Goal: Information Seeking & Learning: Learn about a topic

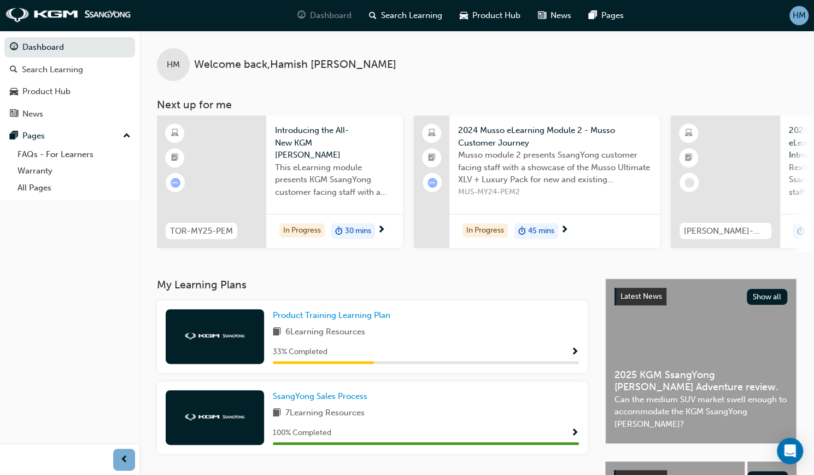
click at [338, 17] on span "Dashboard" at bounding box center [331, 15] width 42 height 13
click at [348, 318] on span "Product Training Learning Plan" at bounding box center [332, 315] width 118 height 10
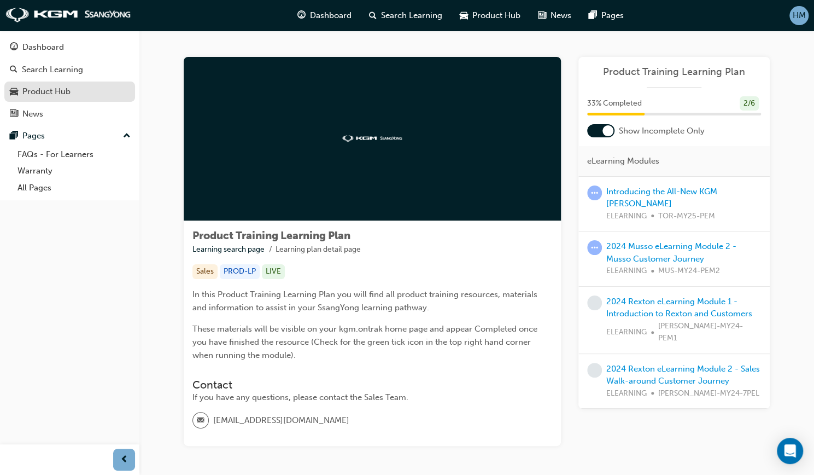
click at [71, 95] on div "Product Hub" at bounding box center [70, 92] width 120 height 14
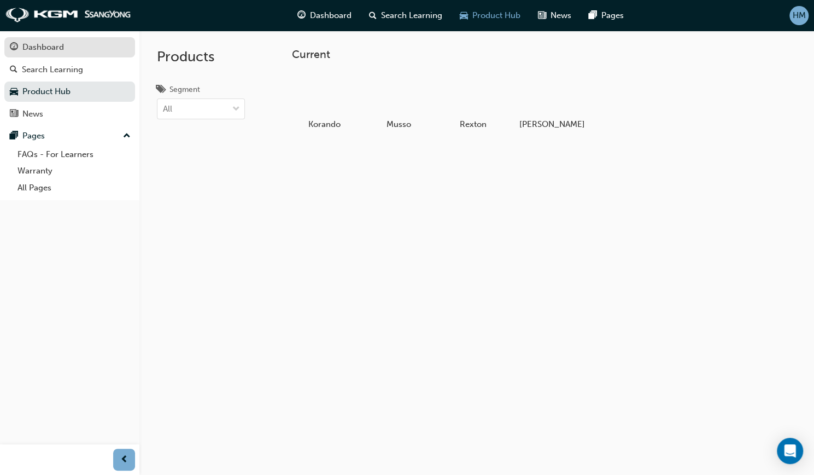
click at [40, 45] on div "Dashboard" at bounding box center [43, 47] width 42 height 13
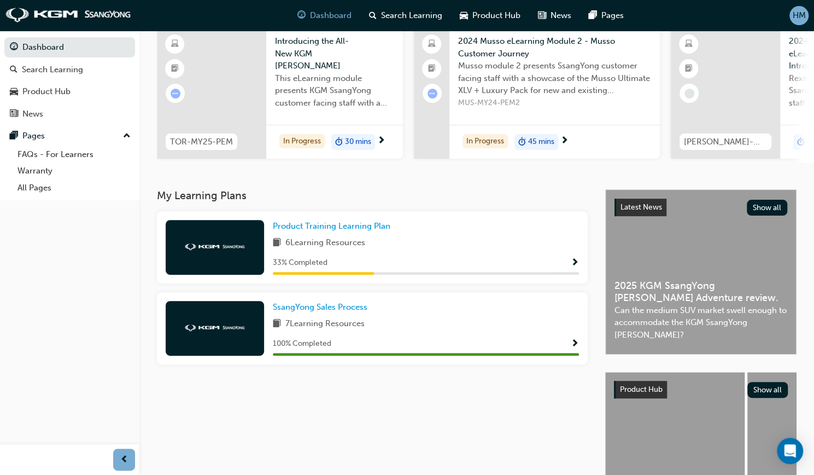
scroll to position [164, 0]
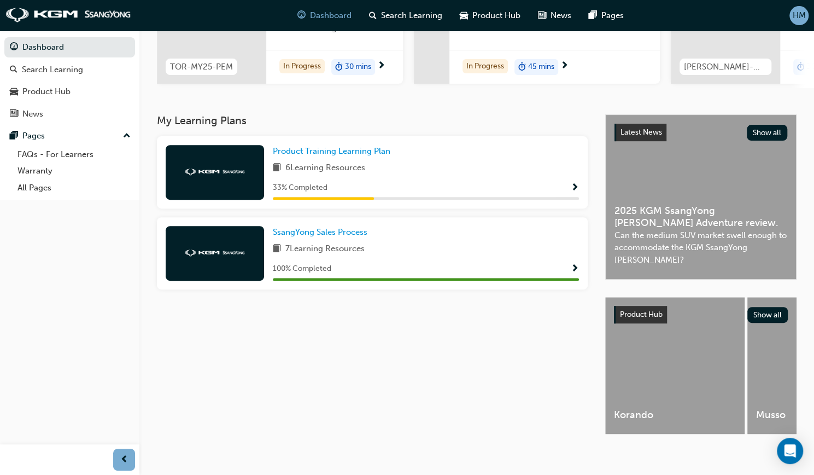
click at [574, 189] on span "Show Progress" at bounding box center [575, 188] width 8 height 10
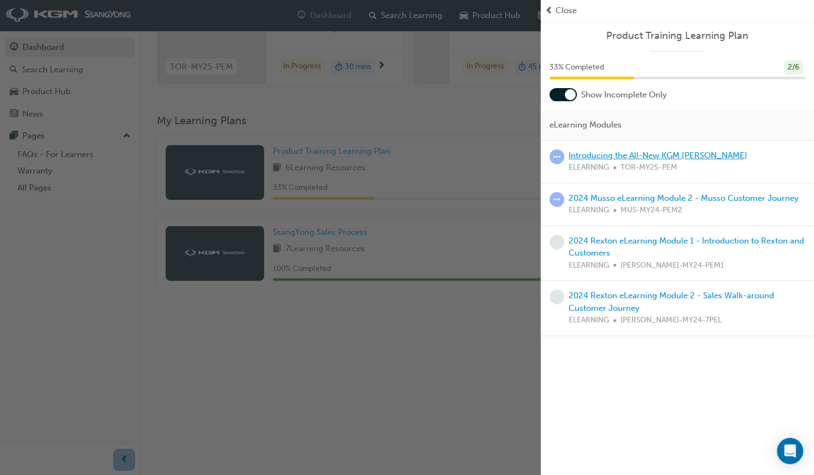
click at [649, 153] on link "Introducing the All-New KGM [PERSON_NAME]" at bounding box center [658, 155] width 179 height 10
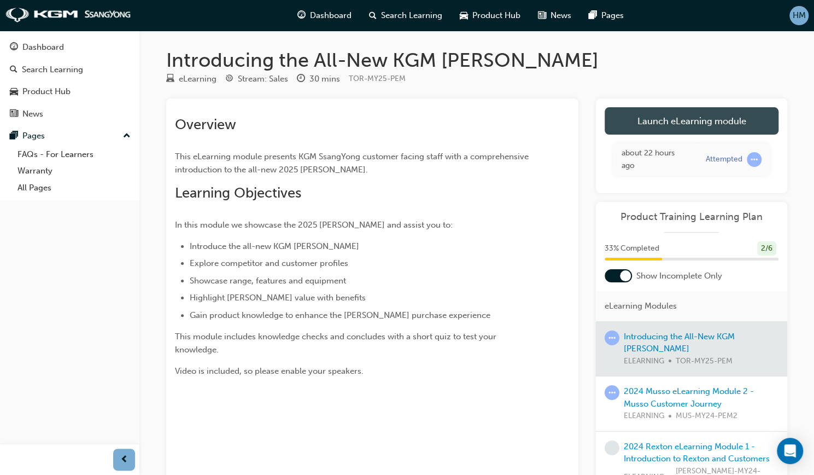
click at [686, 116] on link "Launch eLearning module" at bounding box center [692, 120] width 174 height 27
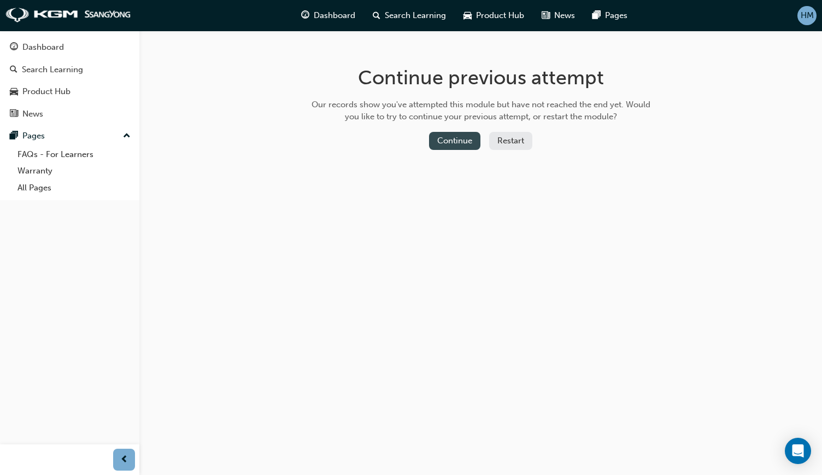
click at [468, 147] on button "Continue" at bounding box center [454, 141] width 51 height 18
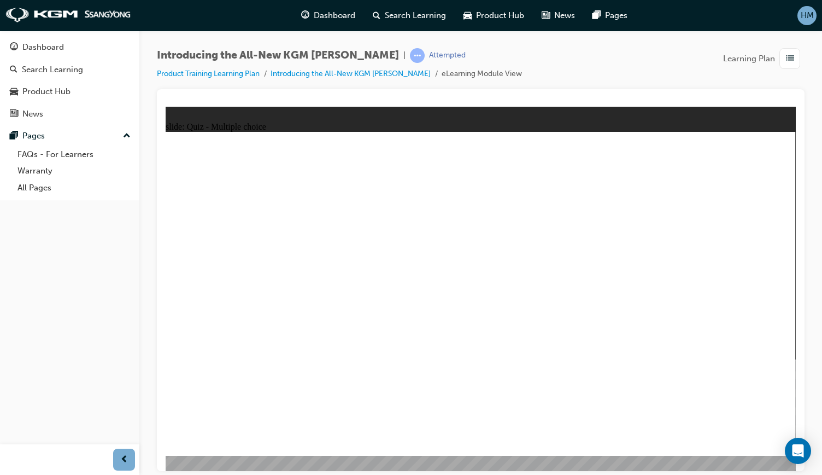
radio input "true"
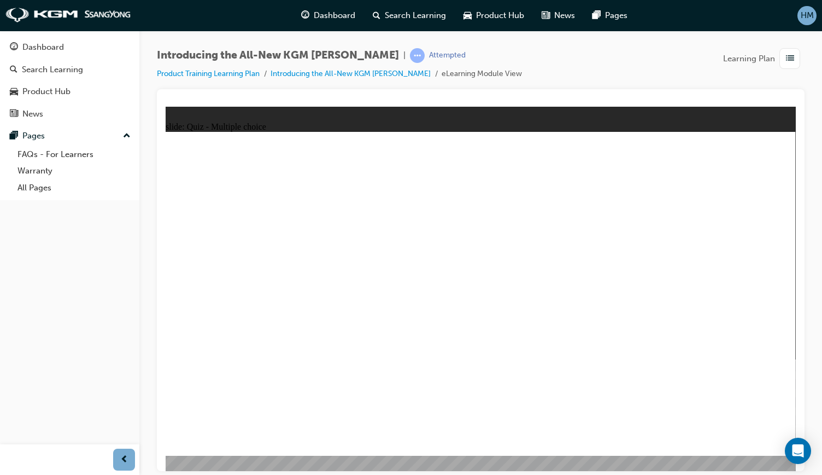
radio input "true"
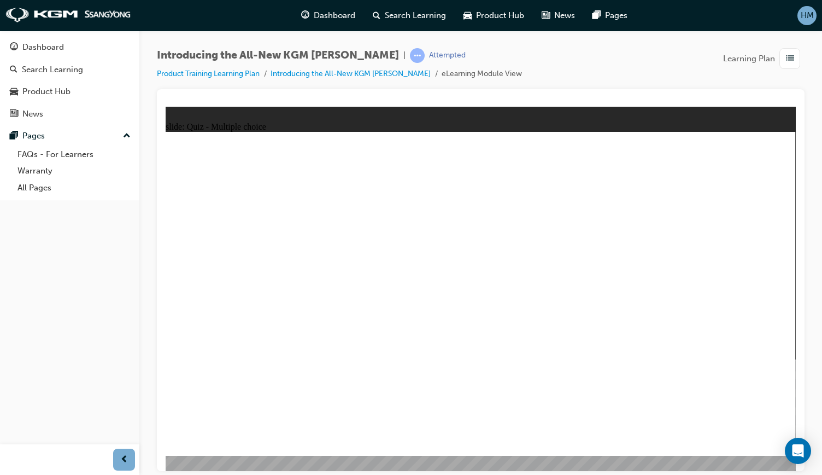
radio input "true"
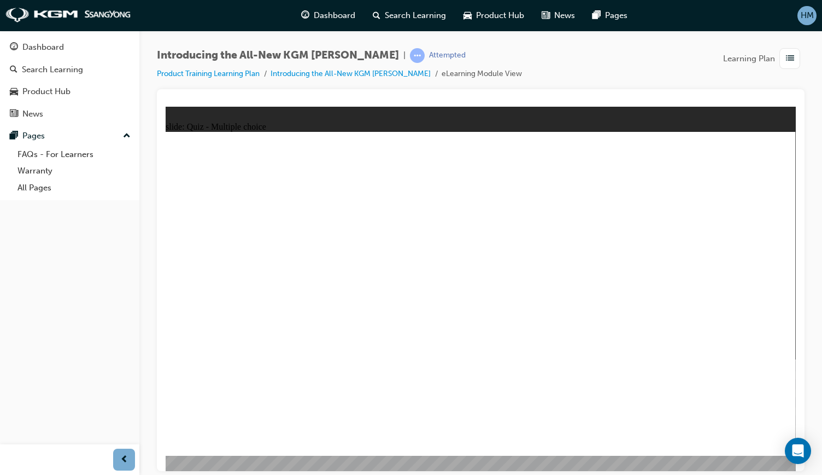
radio input "true"
